Goal: Task Accomplishment & Management: Complete application form

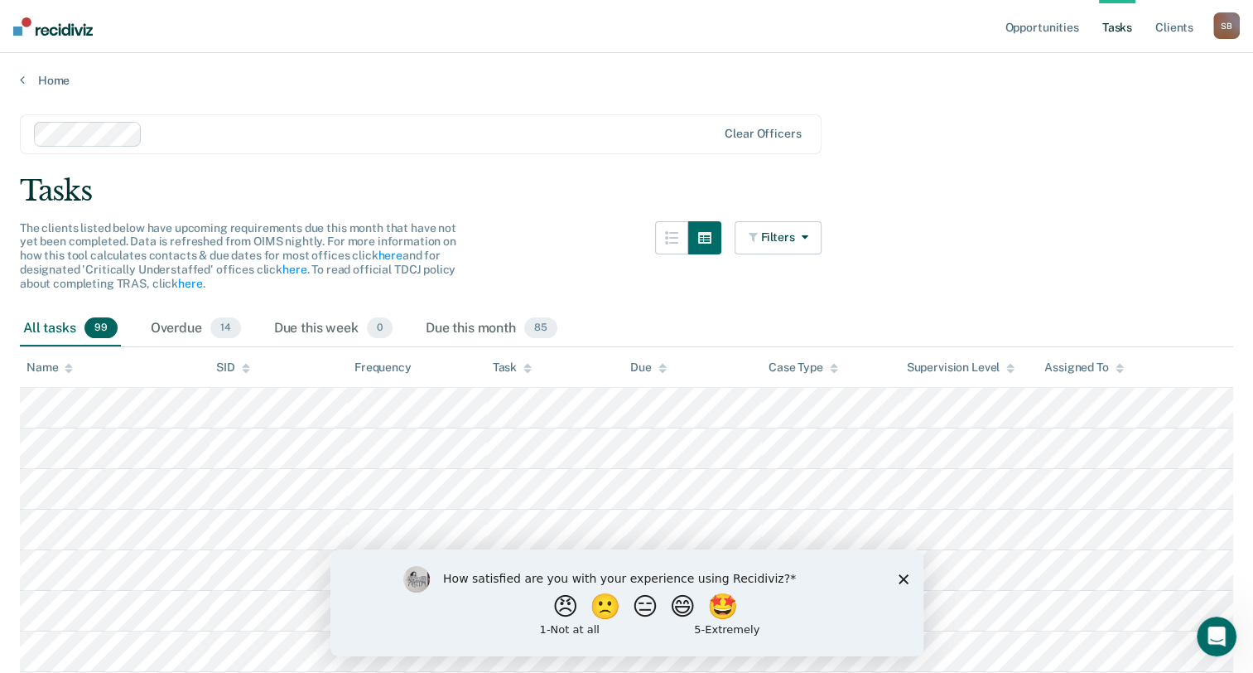
click at [899, 577] on icon "Close survey" at bounding box center [903, 578] width 10 height 10
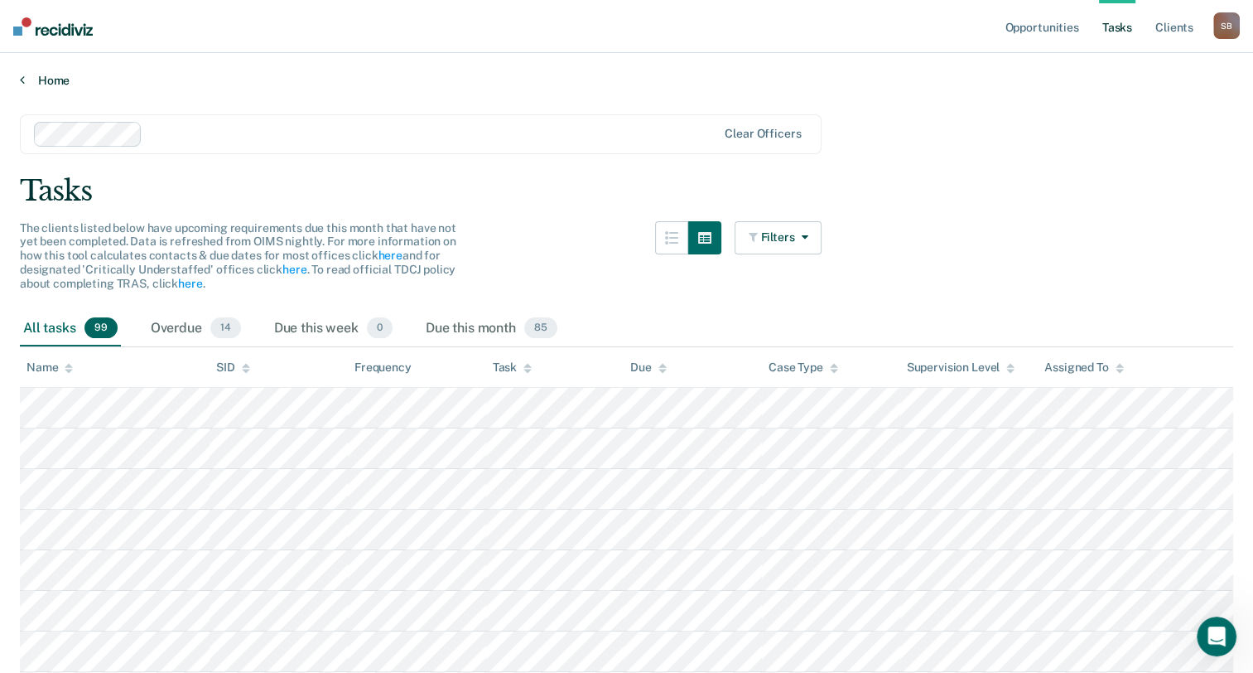
click at [47, 81] on link "Home" at bounding box center [627, 80] width 1214 height 15
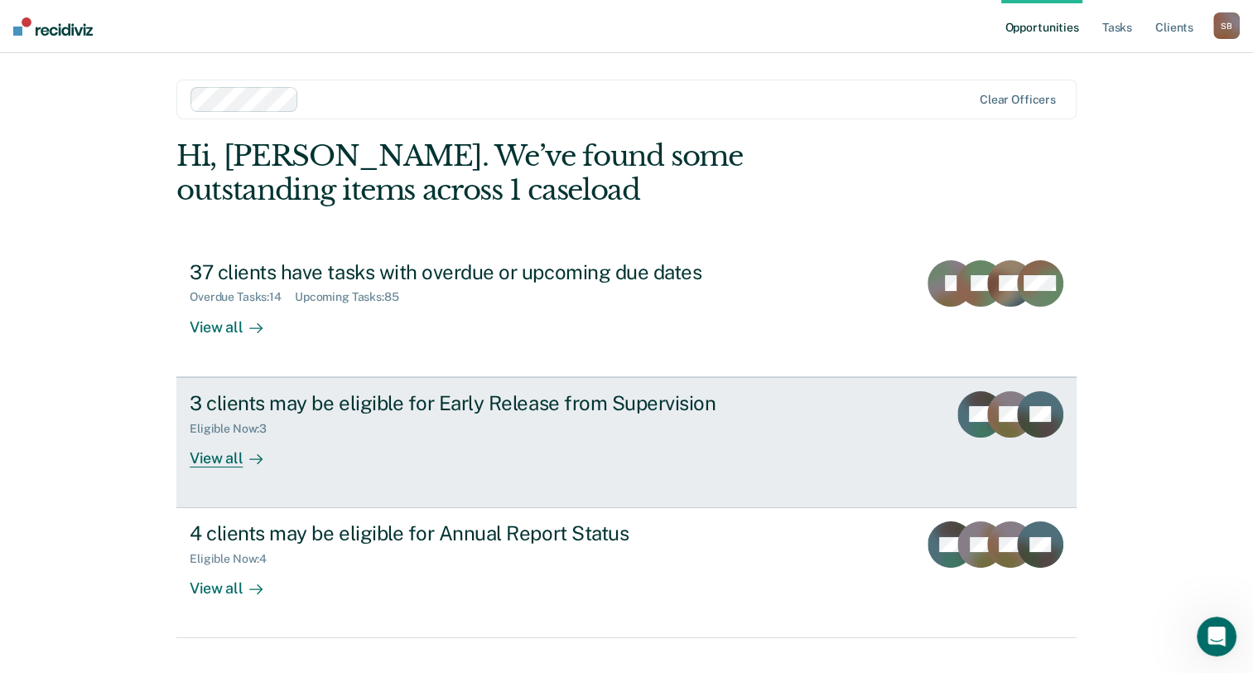
click at [229, 455] on div "View all" at bounding box center [236, 451] width 93 height 32
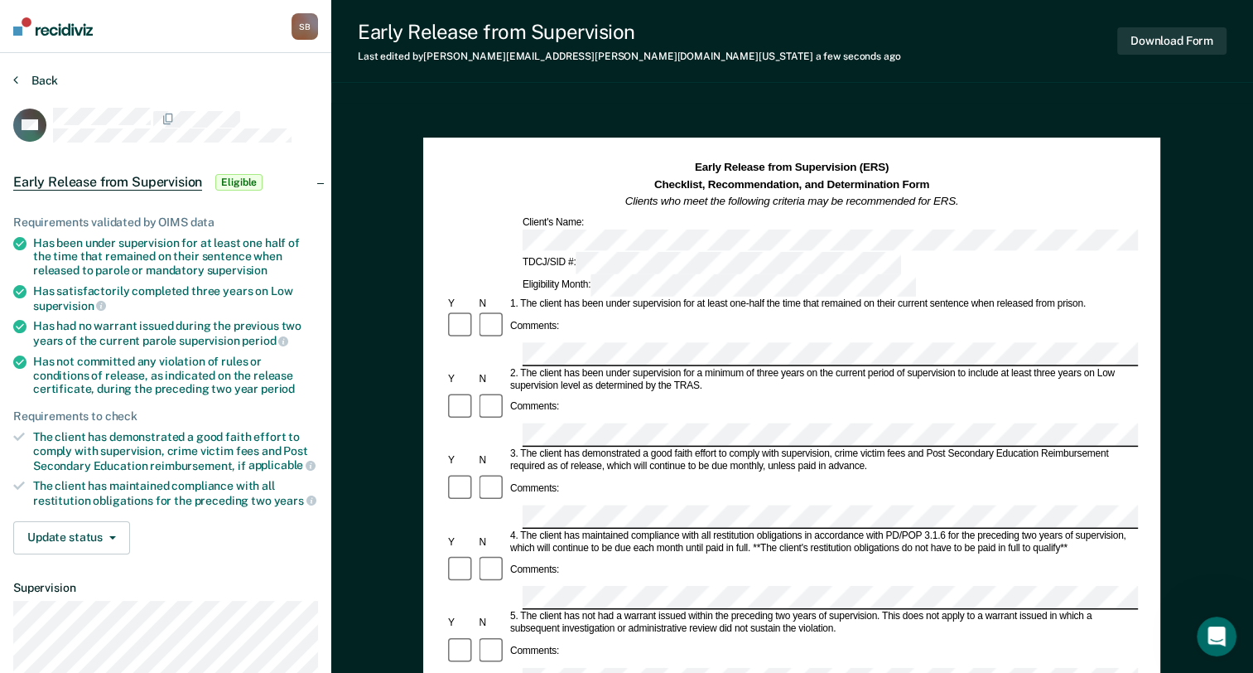
click at [49, 79] on button "Back" at bounding box center [35, 80] width 45 height 15
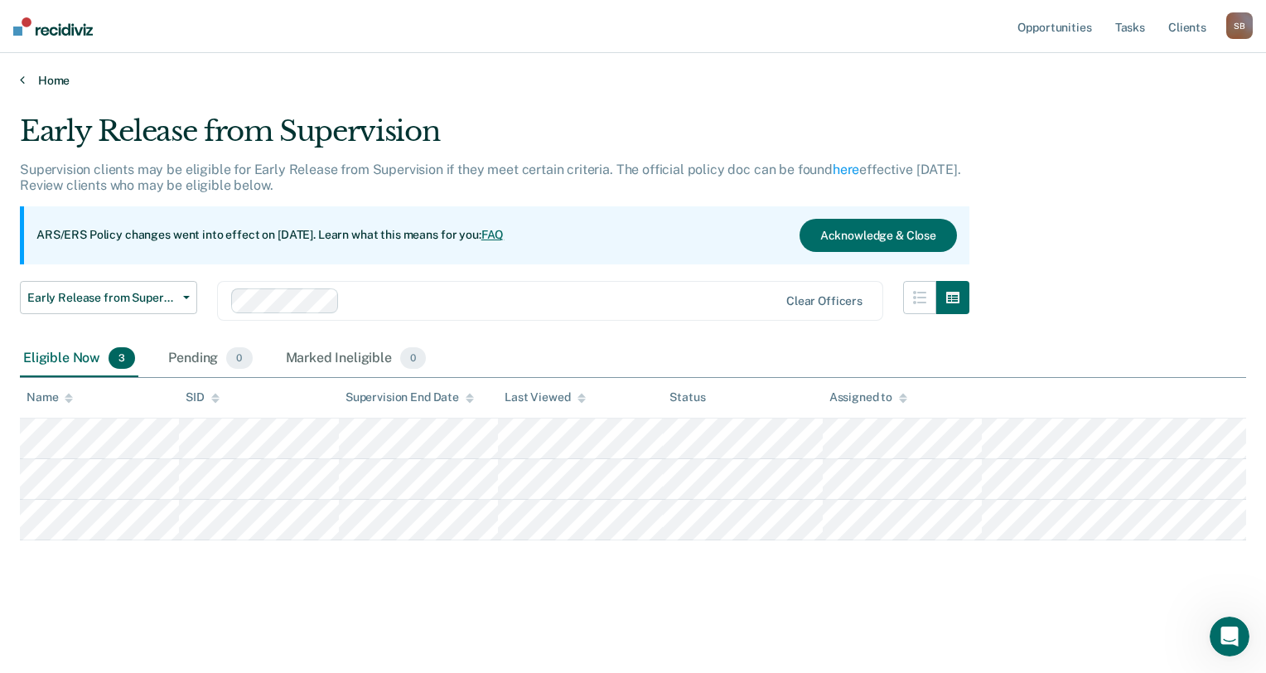
click at [48, 73] on link "Home" at bounding box center [633, 80] width 1226 height 15
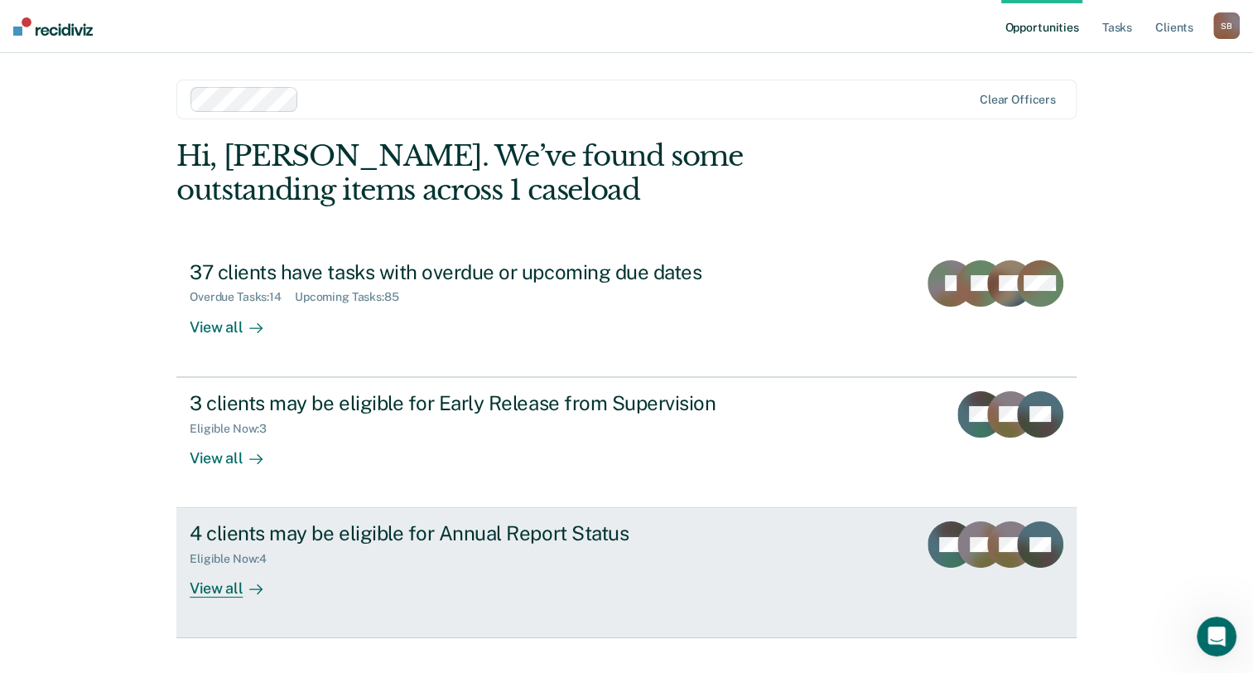
click at [229, 580] on div "View all" at bounding box center [236, 582] width 93 height 32
